Goal: Book appointment/travel/reservation

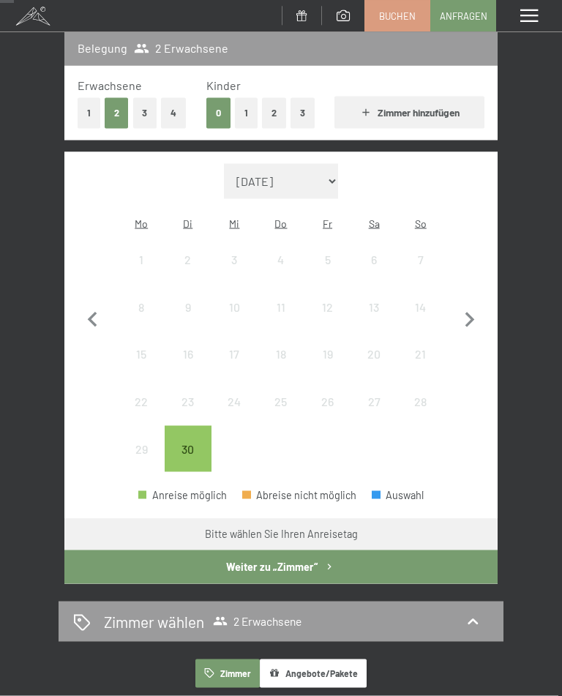
scroll to position [183, 0]
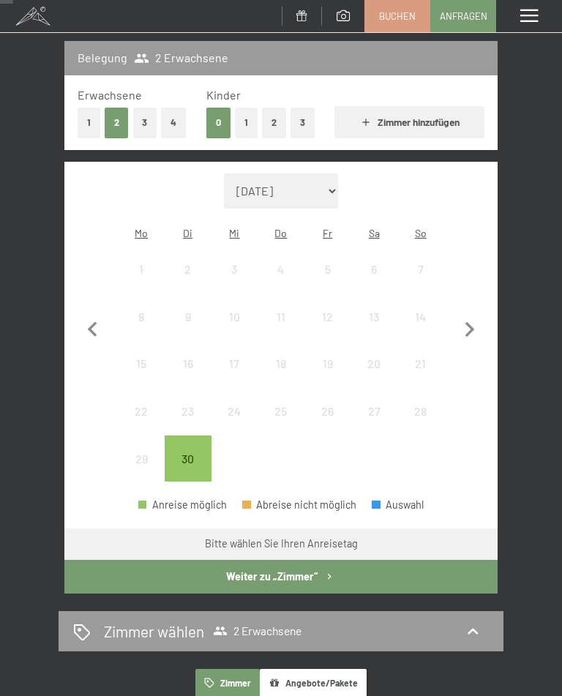
click at [467, 325] on icon "button" at bounding box center [470, 329] width 10 height 15
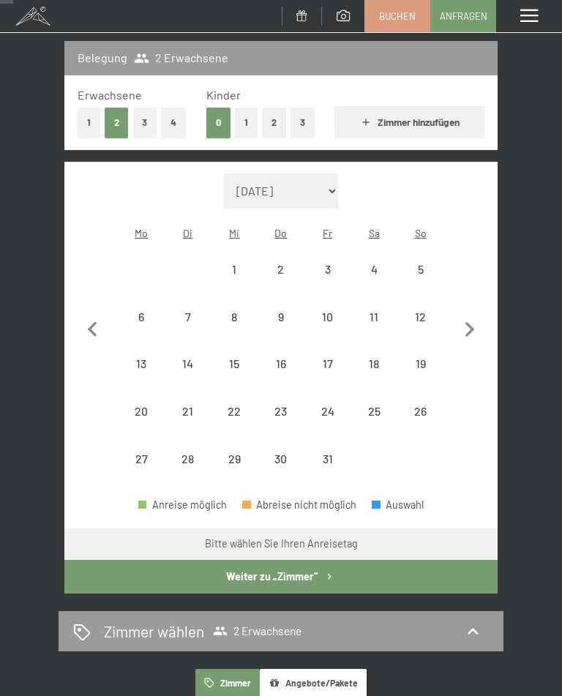
select select "2025-10-01"
click at [478, 321] on icon "button" at bounding box center [469, 330] width 31 height 31
select select "2025-11-01"
click at [472, 331] on icon "button" at bounding box center [469, 330] width 31 height 31
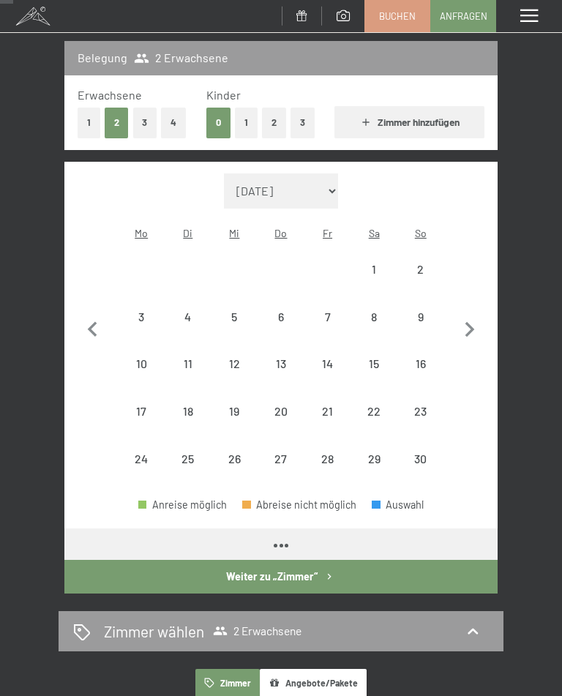
select select "2025-12-01"
click at [467, 333] on icon "button" at bounding box center [469, 330] width 31 height 31
select select "2026-01-01"
click at [470, 325] on icon "button" at bounding box center [469, 330] width 31 height 31
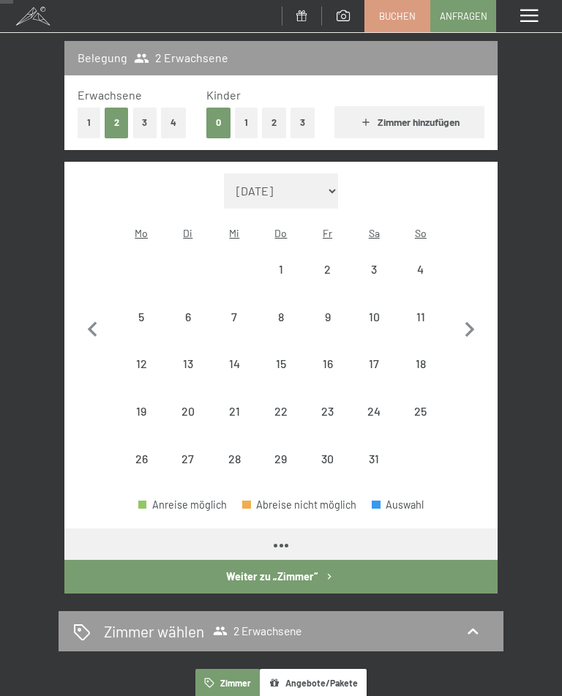
select select "2026-02-01"
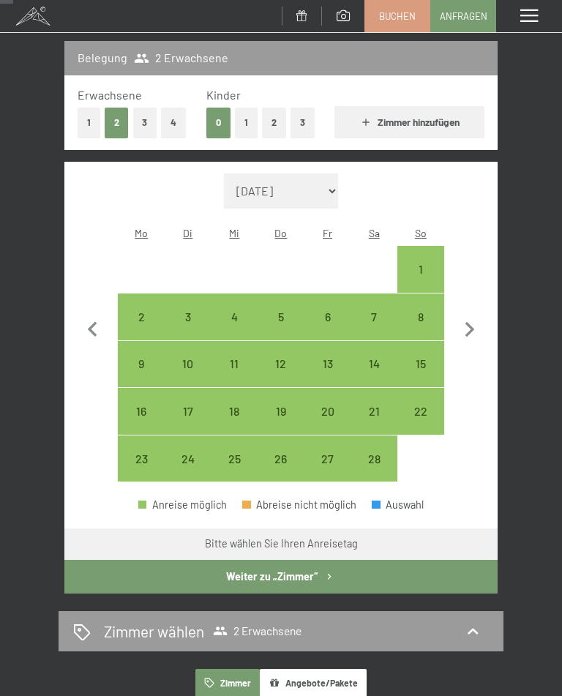
click at [470, 330] on icon "button" at bounding box center [469, 330] width 31 height 31
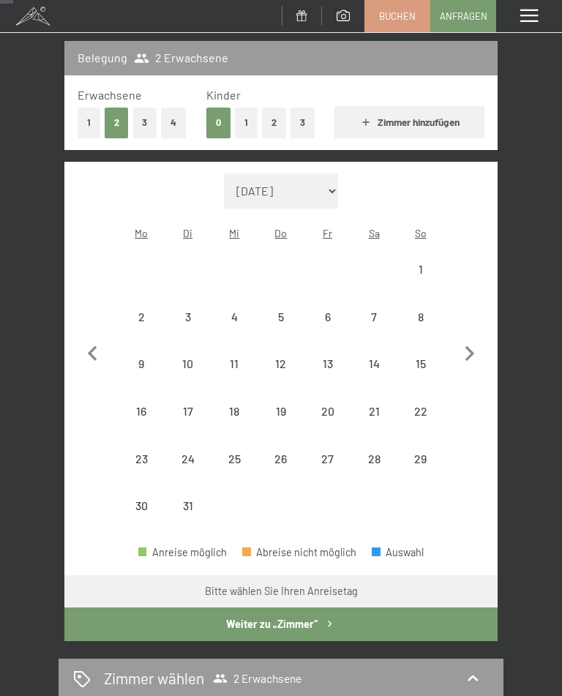
select select "2026-03-01"
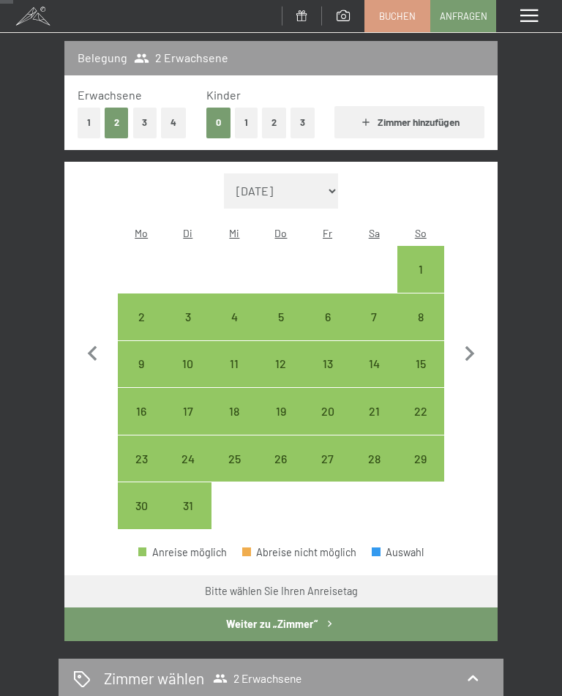
click at [423, 263] on div "1" at bounding box center [421, 285] width 44 height 44
select select "2026-03-01"
click at [189, 311] on div "3" at bounding box center [188, 333] width 44 height 44
select select "2026-03-01"
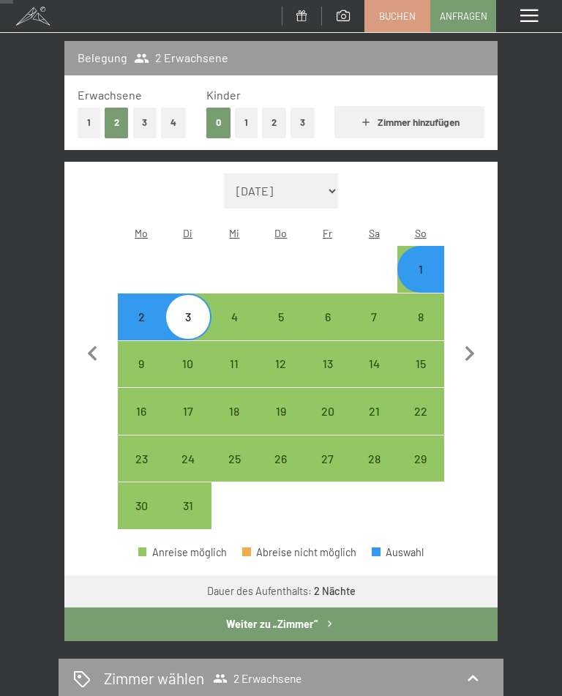
click at [332, 617] on icon "button" at bounding box center [329, 623] width 12 height 12
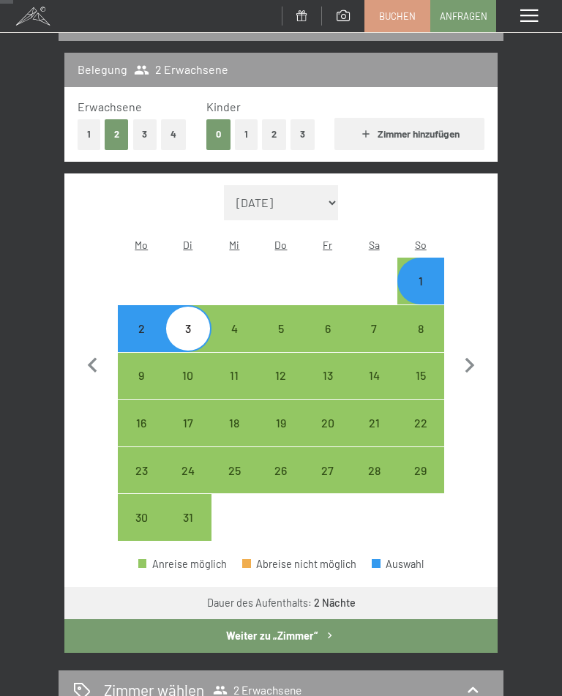
select select "2026-03-01"
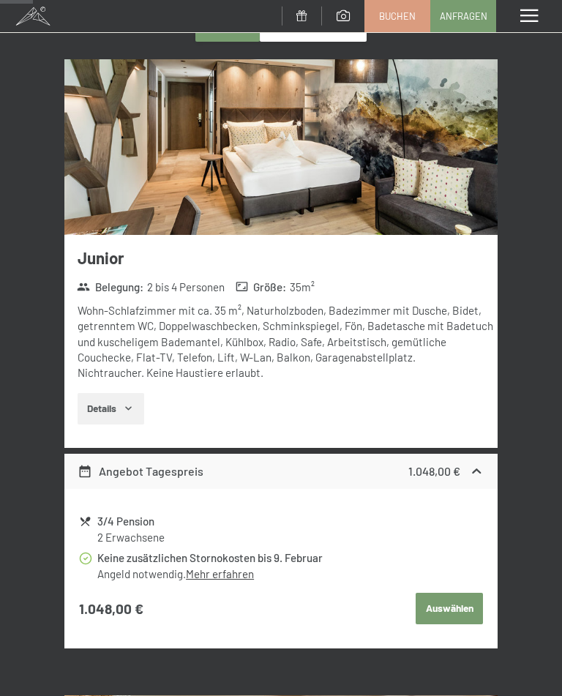
scroll to position [0, 0]
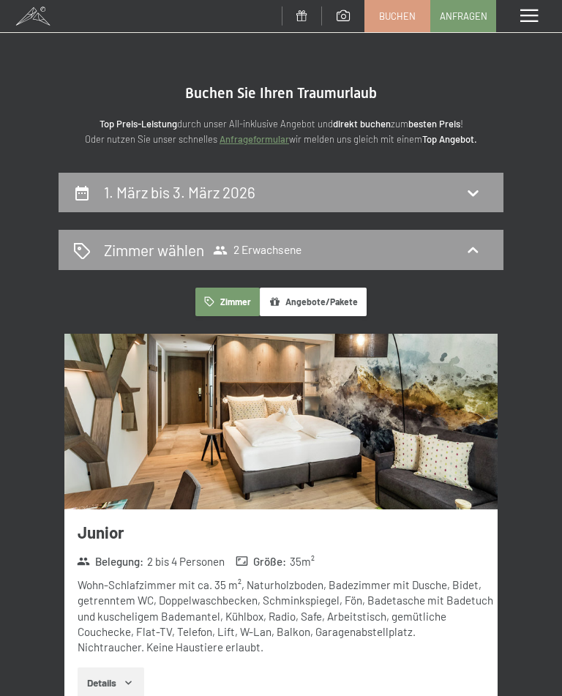
click at [546, 12] on div "Menü" at bounding box center [529, 16] width 66 height 32
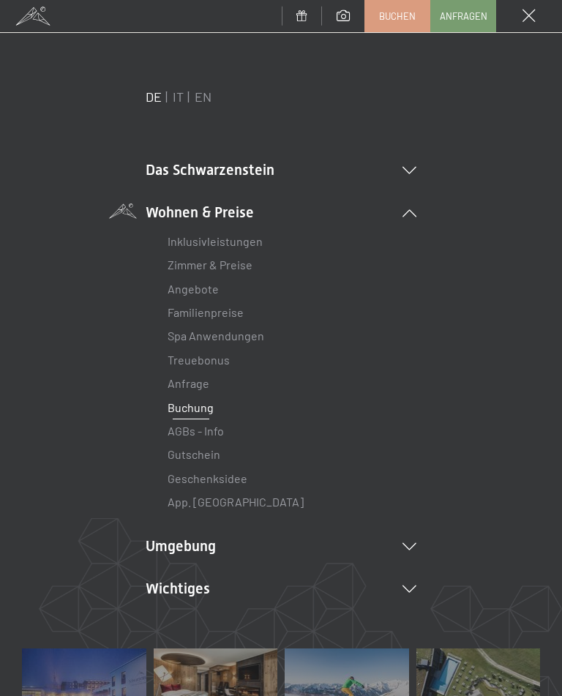
click at [521, 19] on div "Menü" at bounding box center [529, 16] width 66 height 32
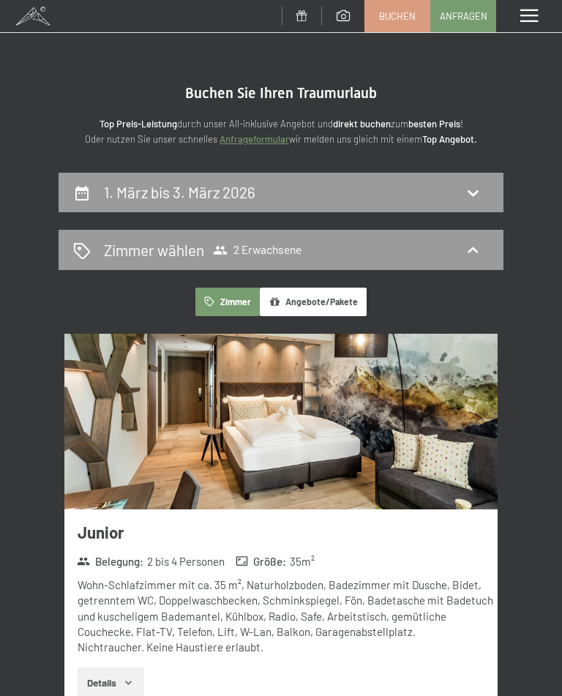
click at [535, 16] on span at bounding box center [529, 16] width 18 height 13
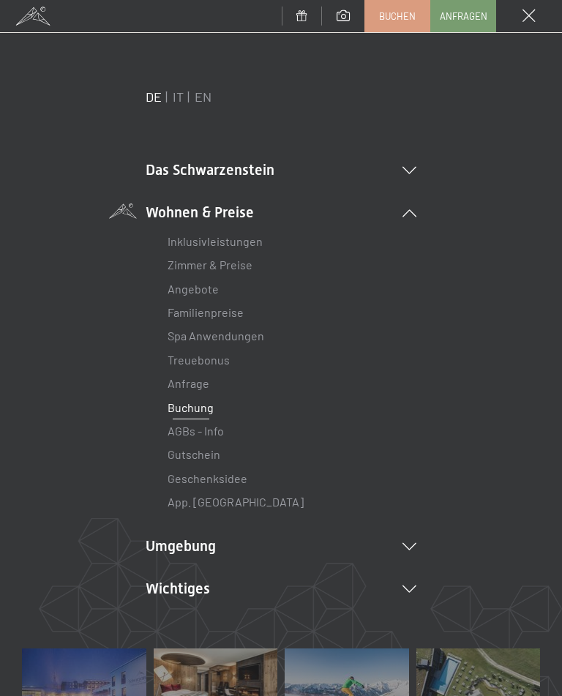
click at [214, 289] on link "Angebote" at bounding box center [192, 289] width 51 height 14
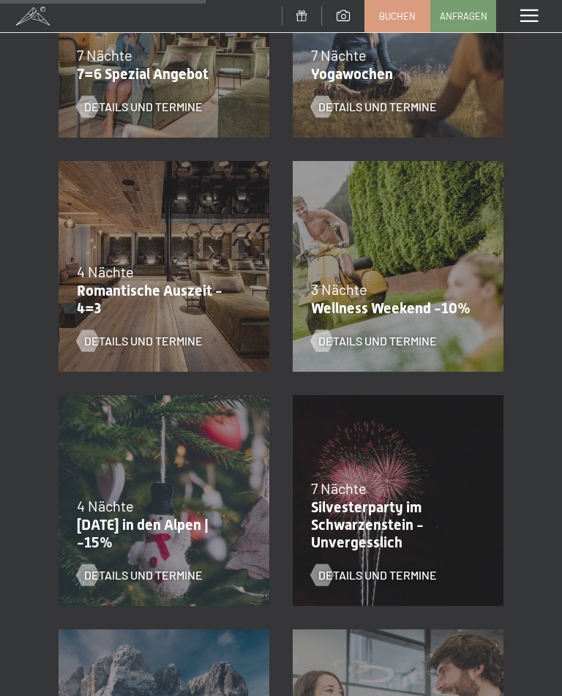
scroll to position [886, 0]
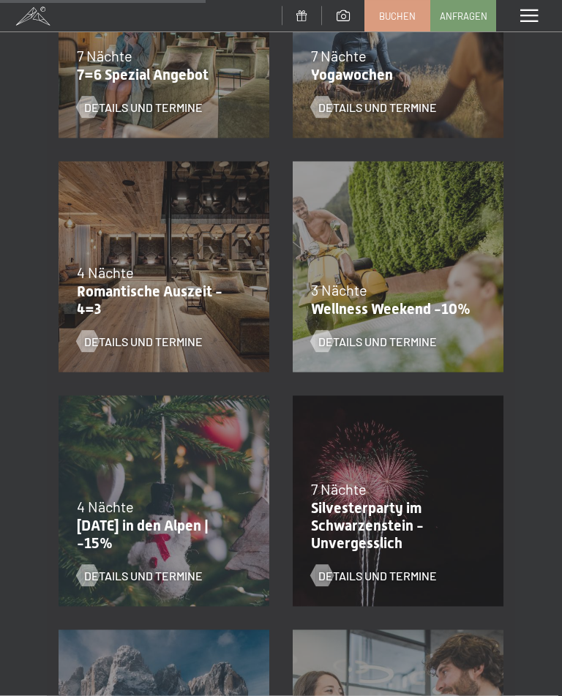
click at [96, 291] on p "Romantische Auszeit - 4=3" at bounding box center [160, 299] width 167 height 35
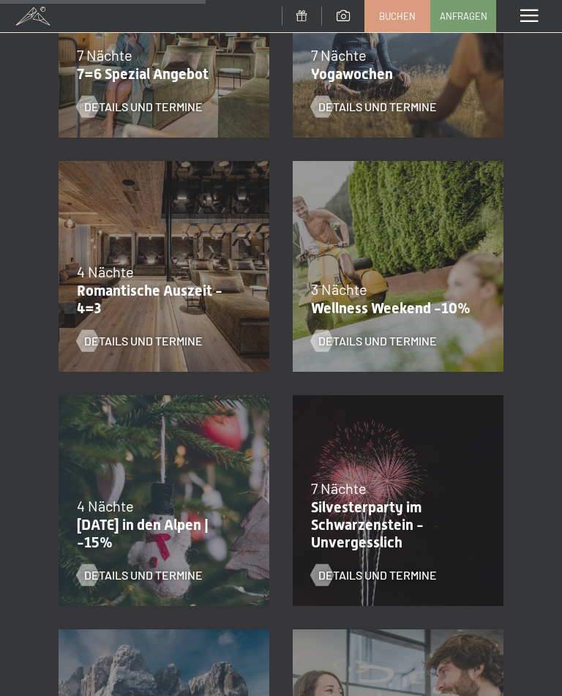
click at [162, 343] on span "Details und Termine" at bounding box center [143, 341] width 118 height 16
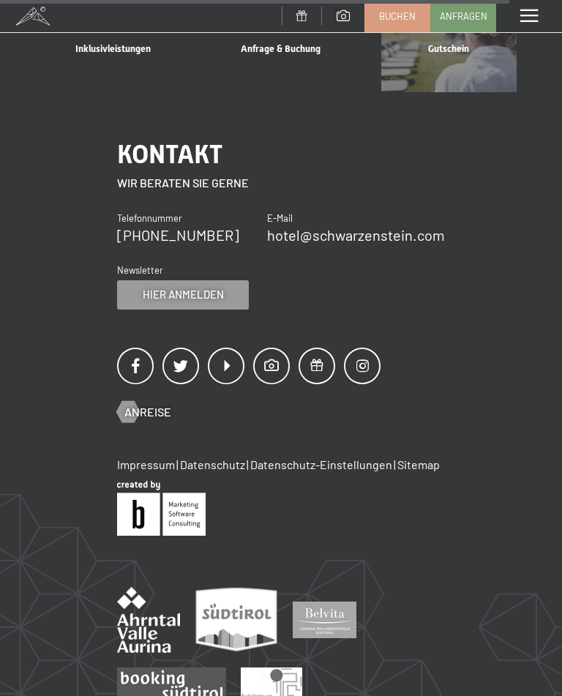
scroll to position [1249, 0]
